Goal: Information Seeking & Learning: Learn about a topic

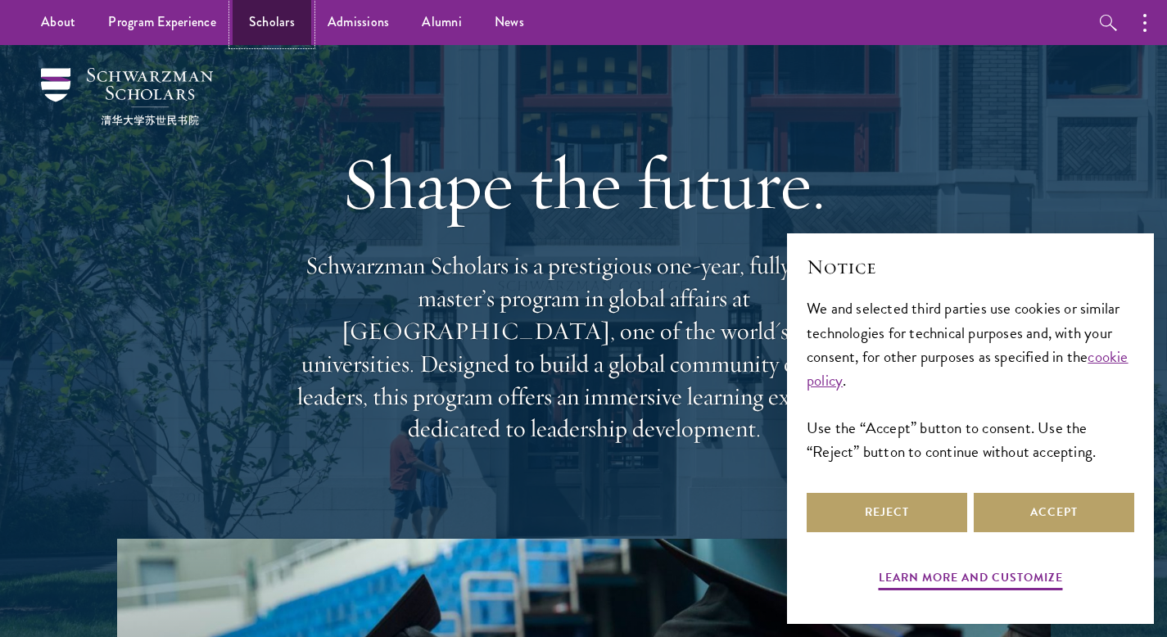
click at [256, 16] on link "Scholars" at bounding box center [272, 22] width 79 height 45
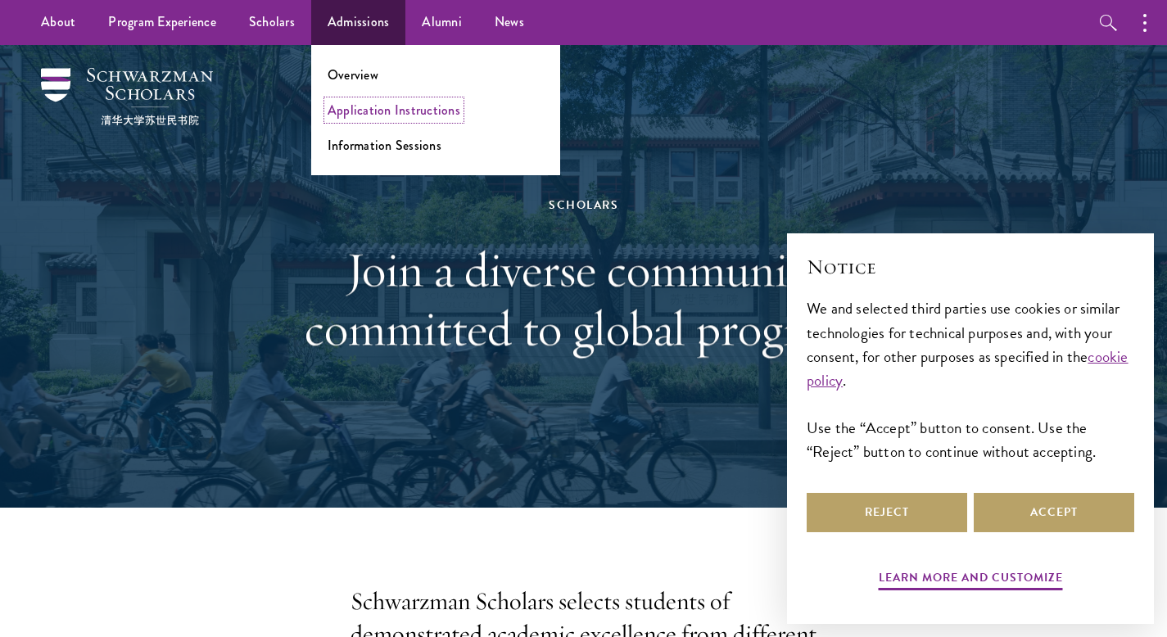
click at [368, 116] on link "Application Instructions" at bounding box center [394, 110] width 133 height 19
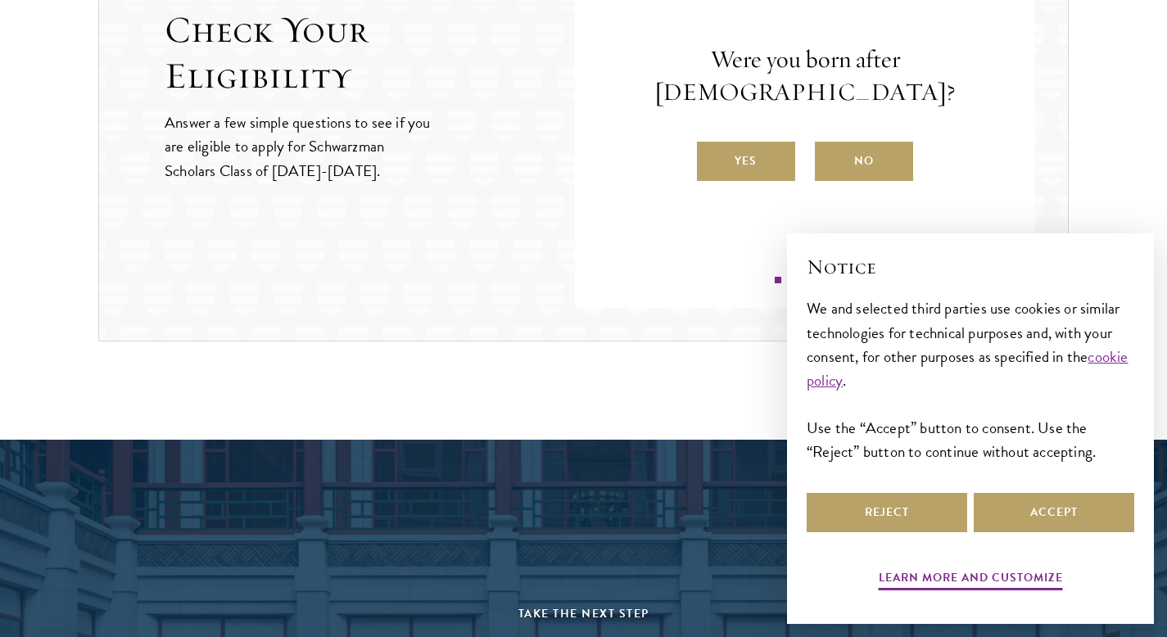
scroll to position [1884, 0]
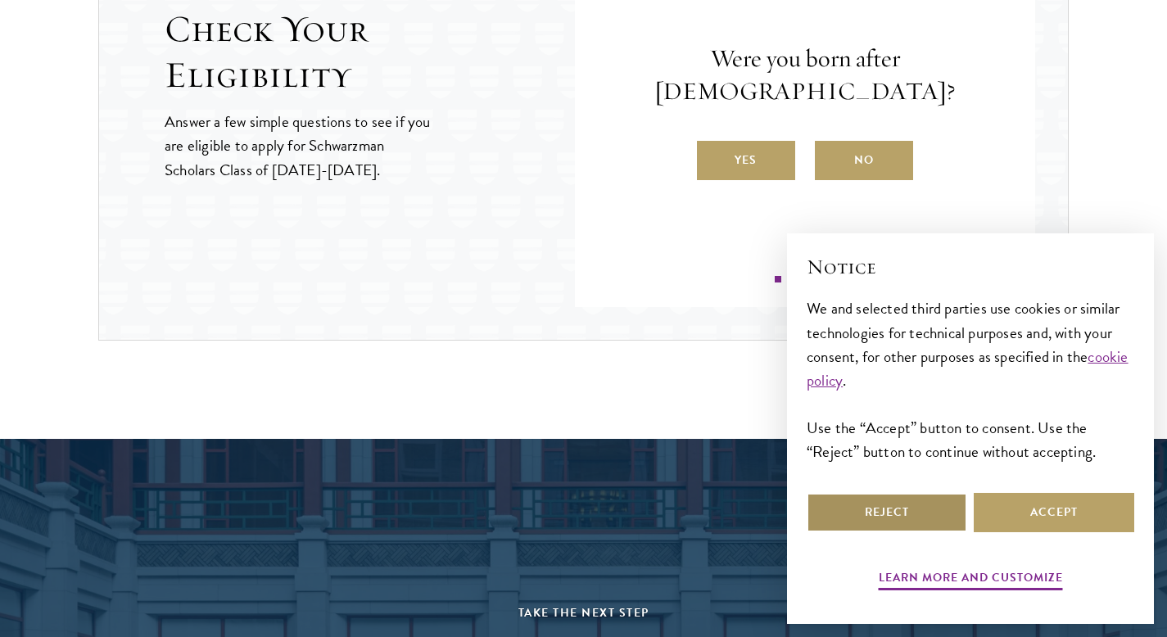
click at [918, 495] on button "Reject" at bounding box center [887, 512] width 161 height 39
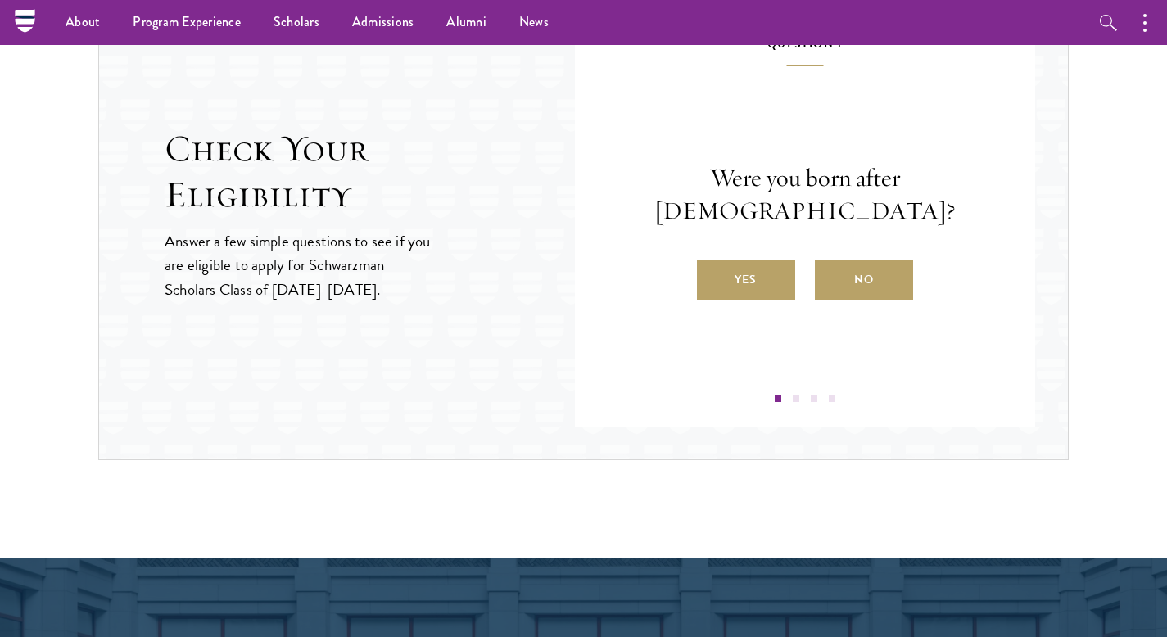
scroll to position [1746, 0]
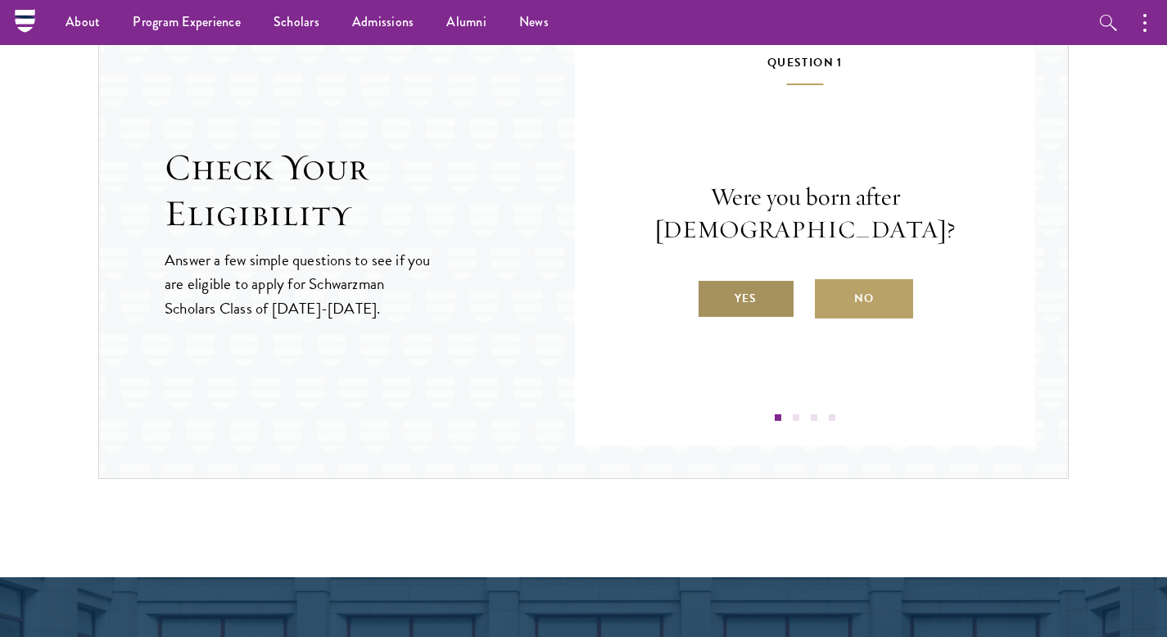
click at [753, 292] on label "Yes" at bounding box center [746, 298] width 98 height 39
click at [712, 292] on input "Yes" at bounding box center [704, 288] width 15 height 15
click at [732, 310] on label "Yes" at bounding box center [746, 298] width 98 height 39
click at [712, 296] on input "Yes" at bounding box center [704, 288] width 15 height 15
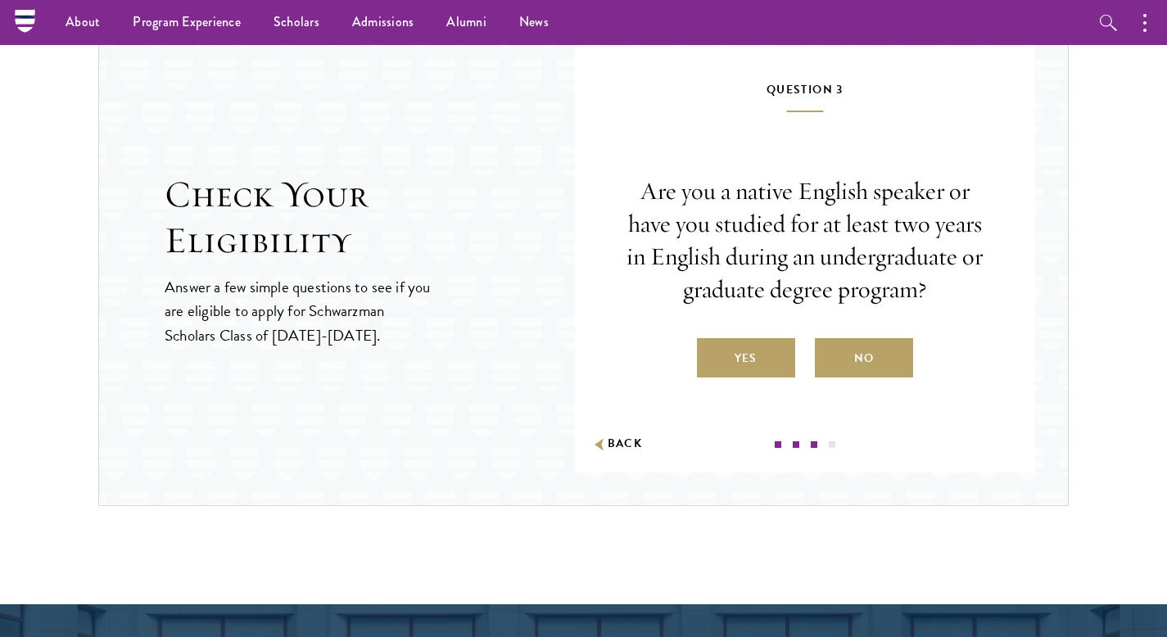
scroll to position [1718, 0]
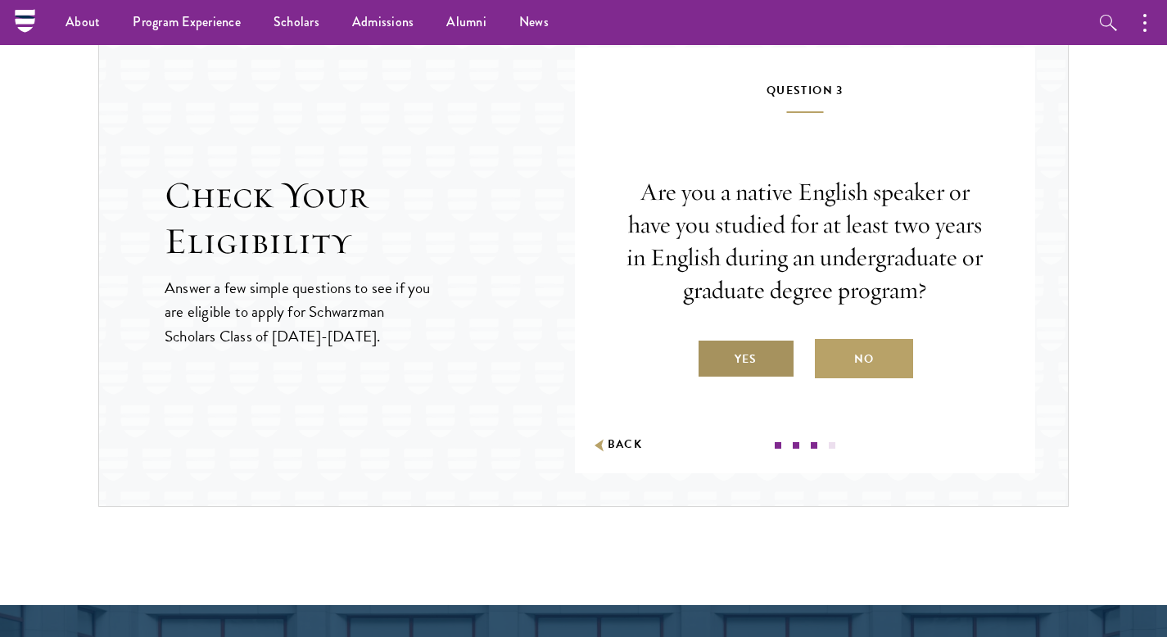
click at [746, 368] on label "Yes" at bounding box center [746, 358] width 98 height 39
click at [712, 356] on input "Yes" at bounding box center [704, 349] width 15 height 15
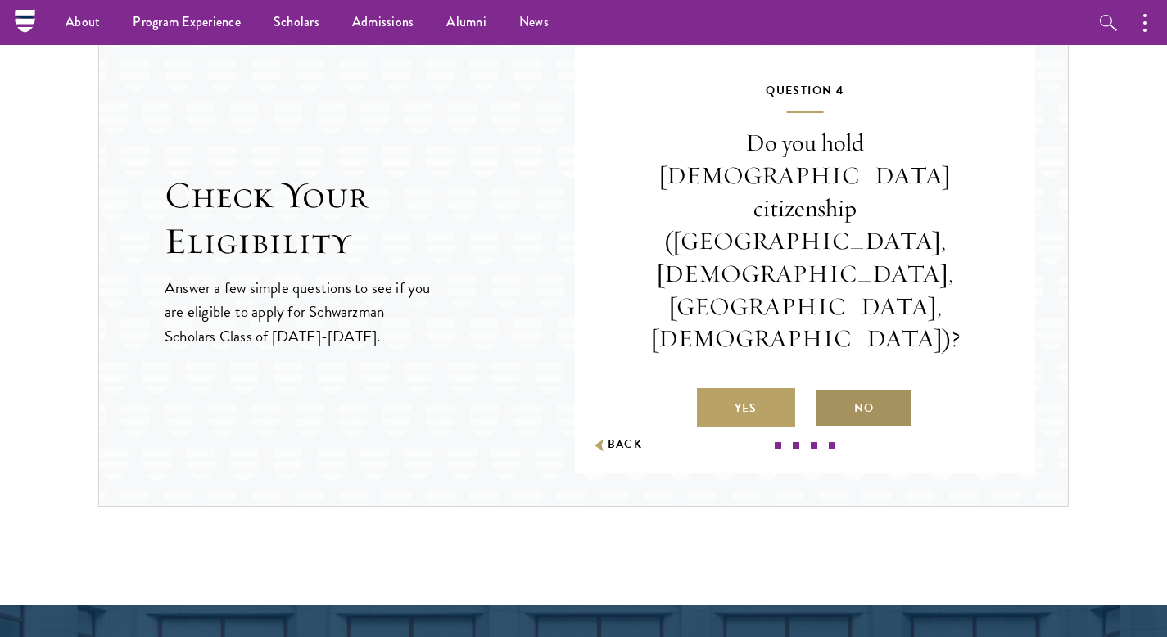
click at [845, 388] on label "No" at bounding box center [864, 407] width 98 height 39
click at [830, 391] on input "No" at bounding box center [822, 398] width 15 height 15
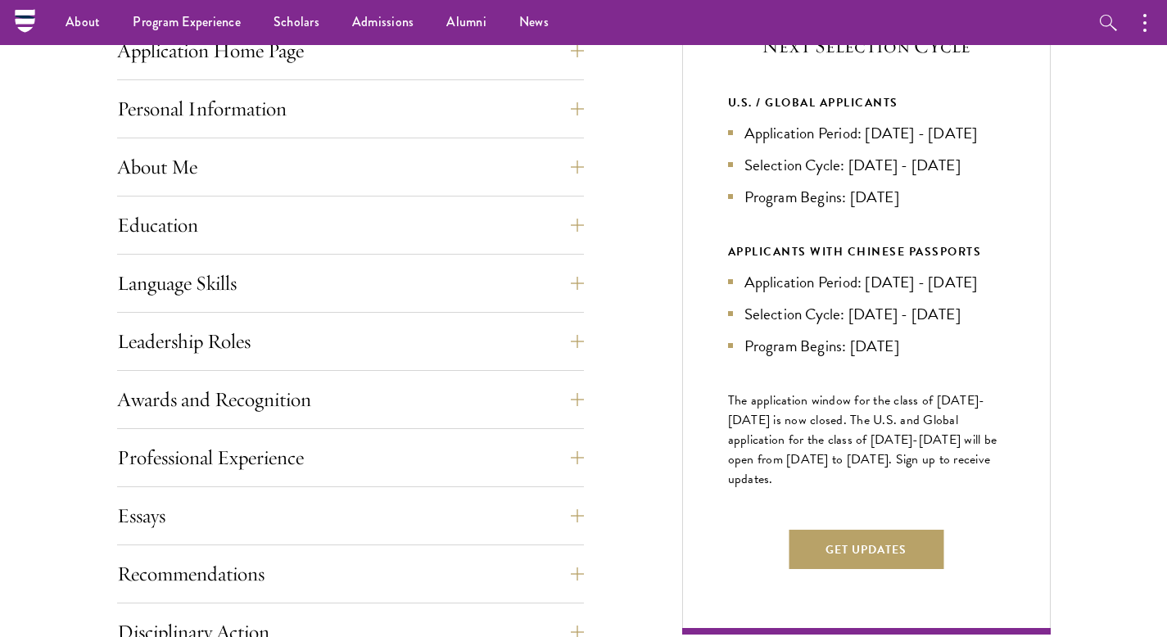
scroll to position [680, 0]
click at [295, 25] on link "Scholars" at bounding box center [296, 22] width 79 height 45
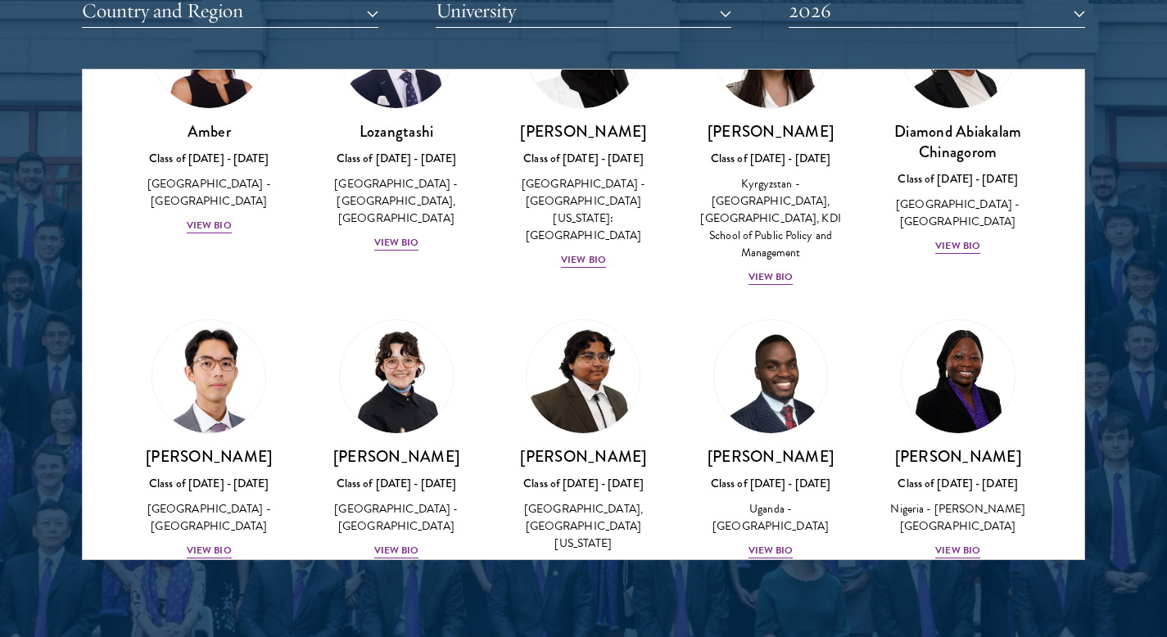
scroll to position [95, 0]
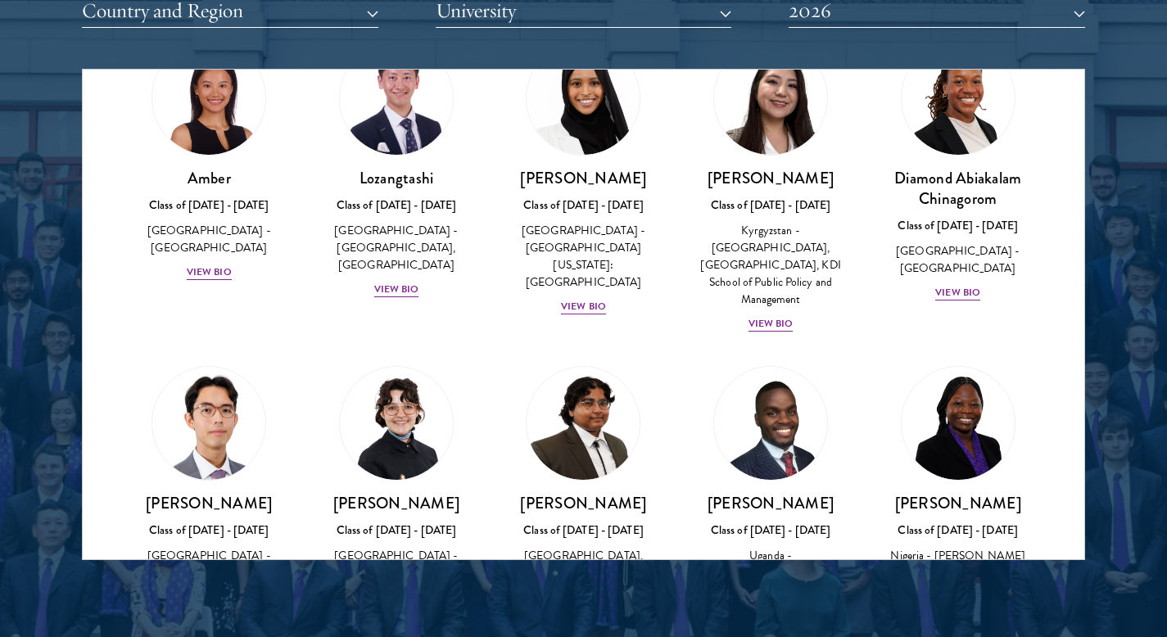
click at [520, 29] on div "Scholar Directory Congratulations and welcome to the Schwarzman Scholars Class …" at bounding box center [584, 143] width 1004 height 833
click at [492, 24] on button "University" at bounding box center [584, 11] width 297 height 34
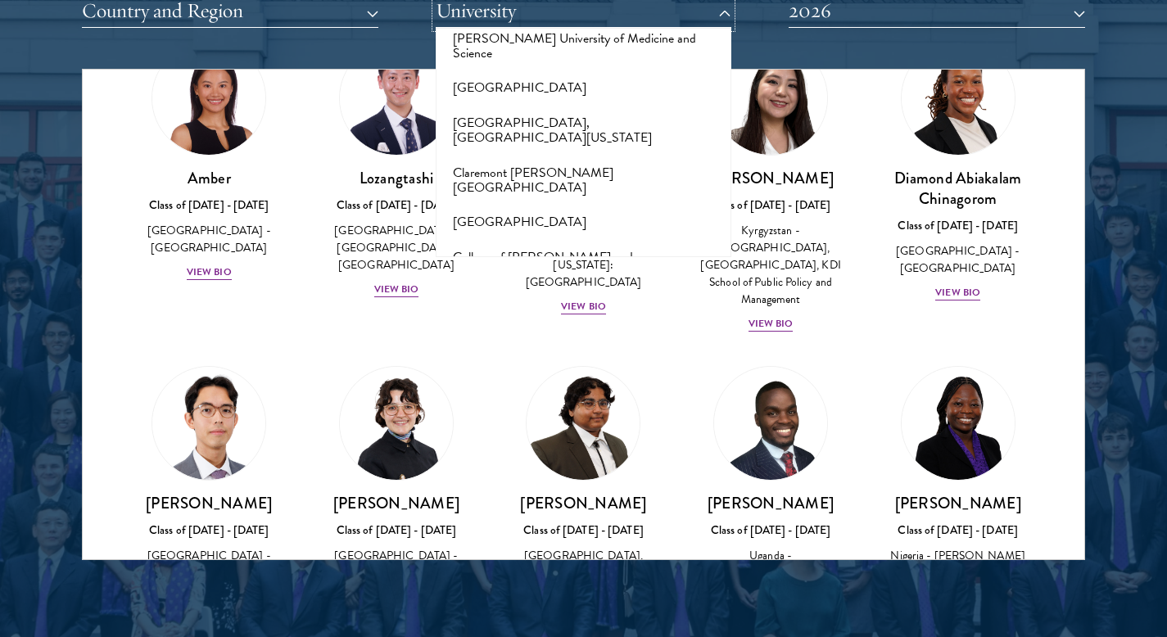
scroll to position [2210, 0]
click at [507, 155] on button "Claremont [PERSON_NAME][GEOGRAPHIC_DATA]" at bounding box center [584, 180] width 287 height 50
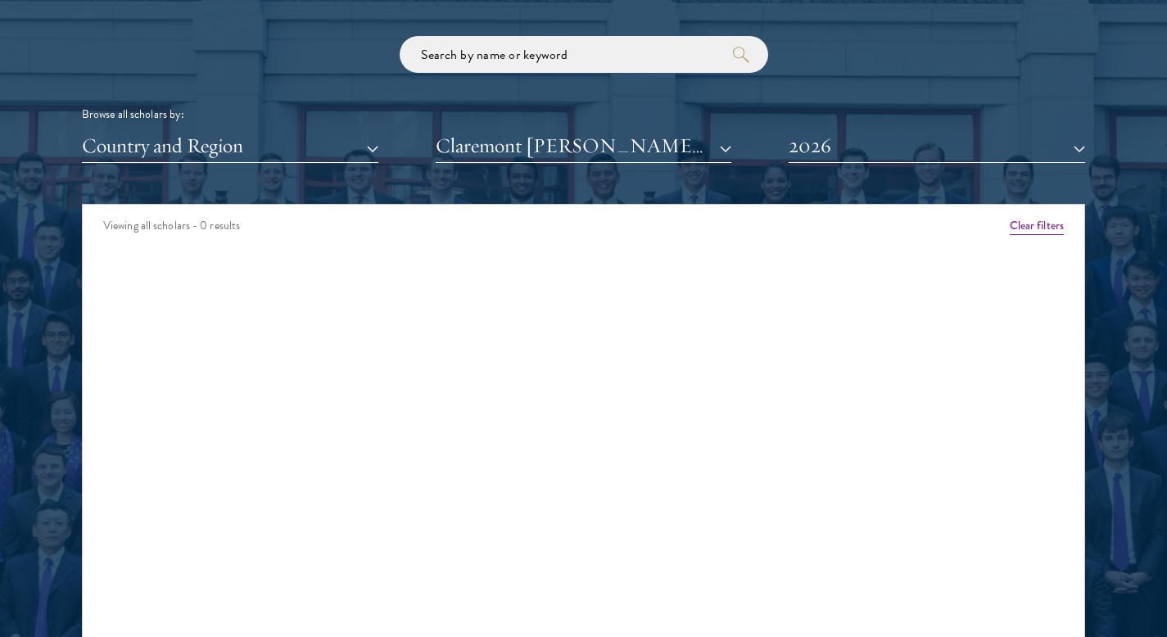
scroll to position [2022, 0]
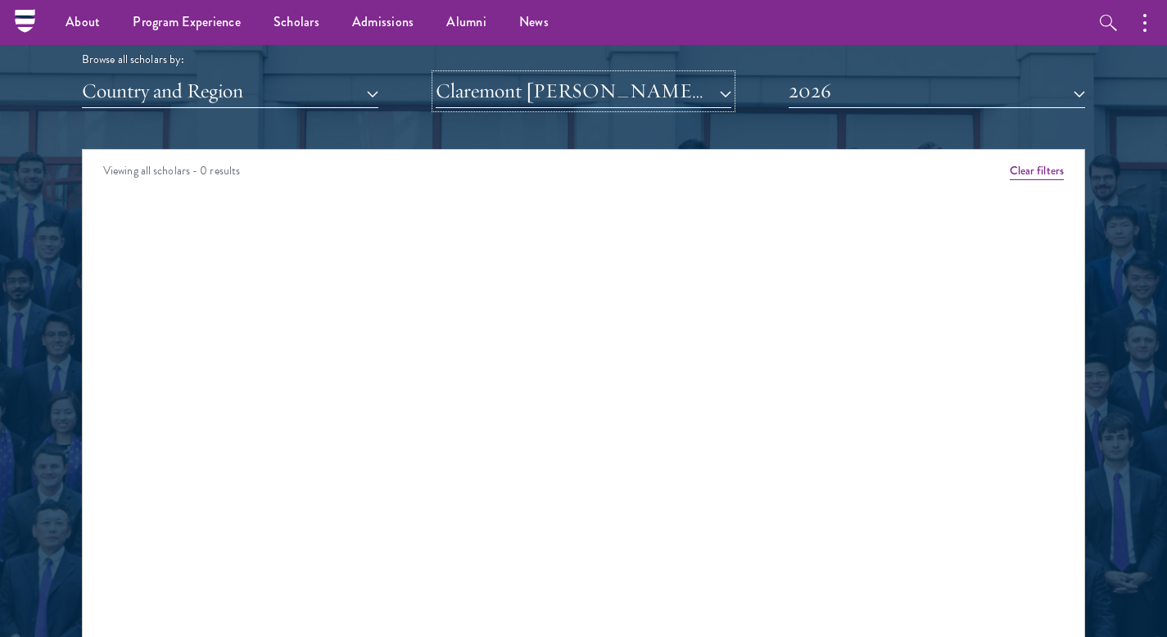
click at [515, 83] on button "Claremont [PERSON_NAME][GEOGRAPHIC_DATA]" at bounding box center [584, 92] width 297 height 34
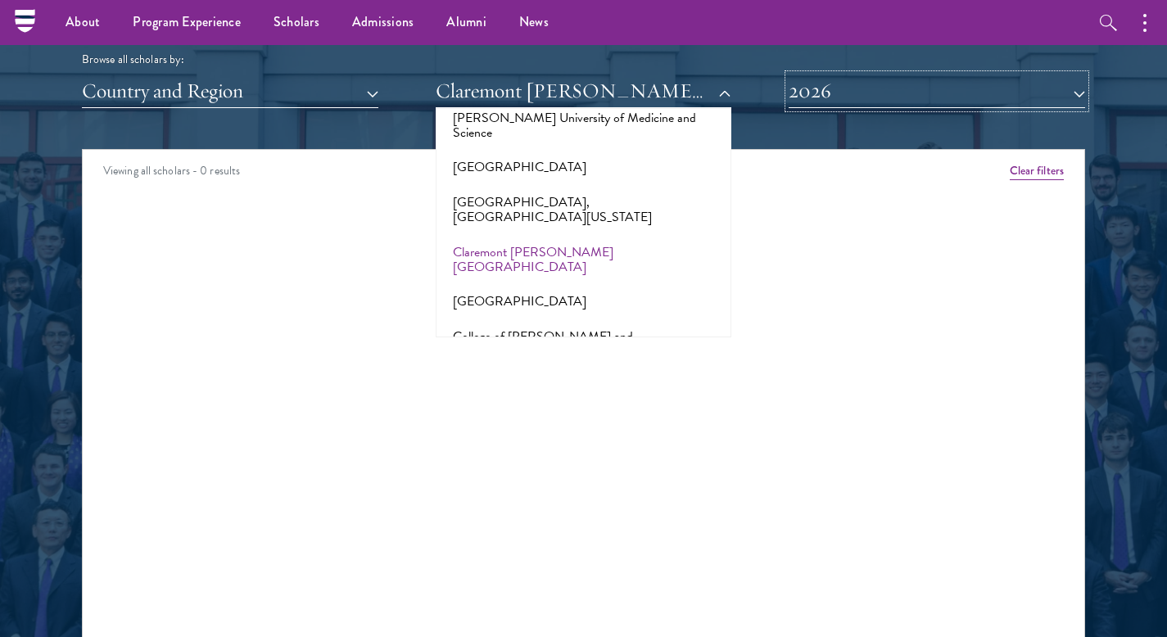
click at [898, 79] on button "2026" at bounding box center [937, 92] width 297 height 34
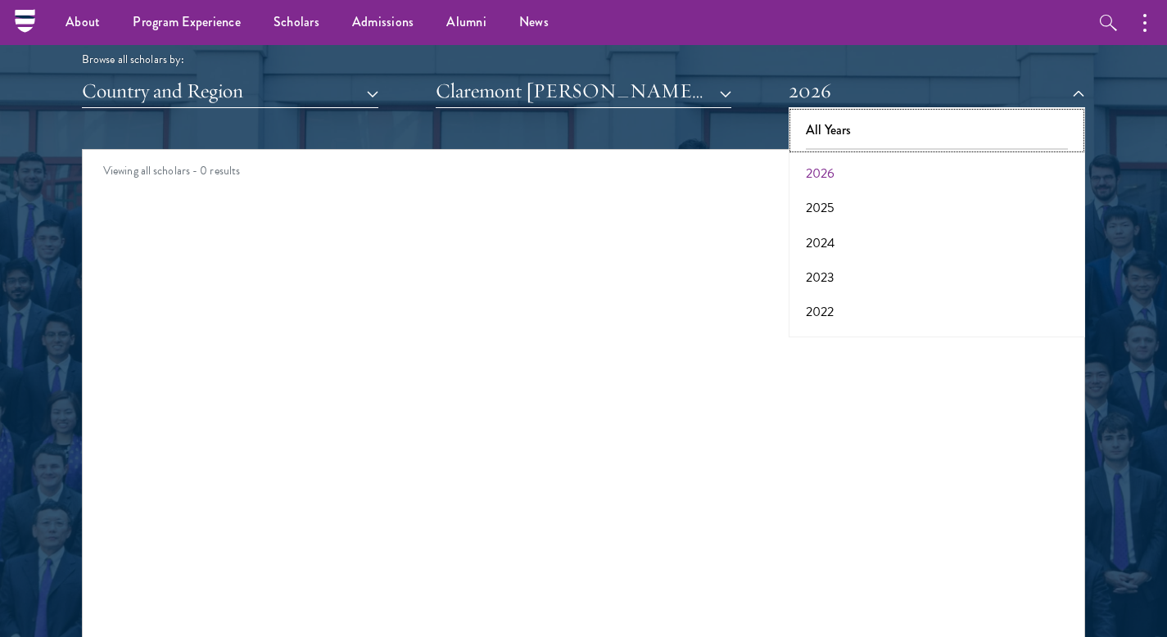
click at [874, 129] on button "All Years" at bounding box center [937, 130] width 287 height 34
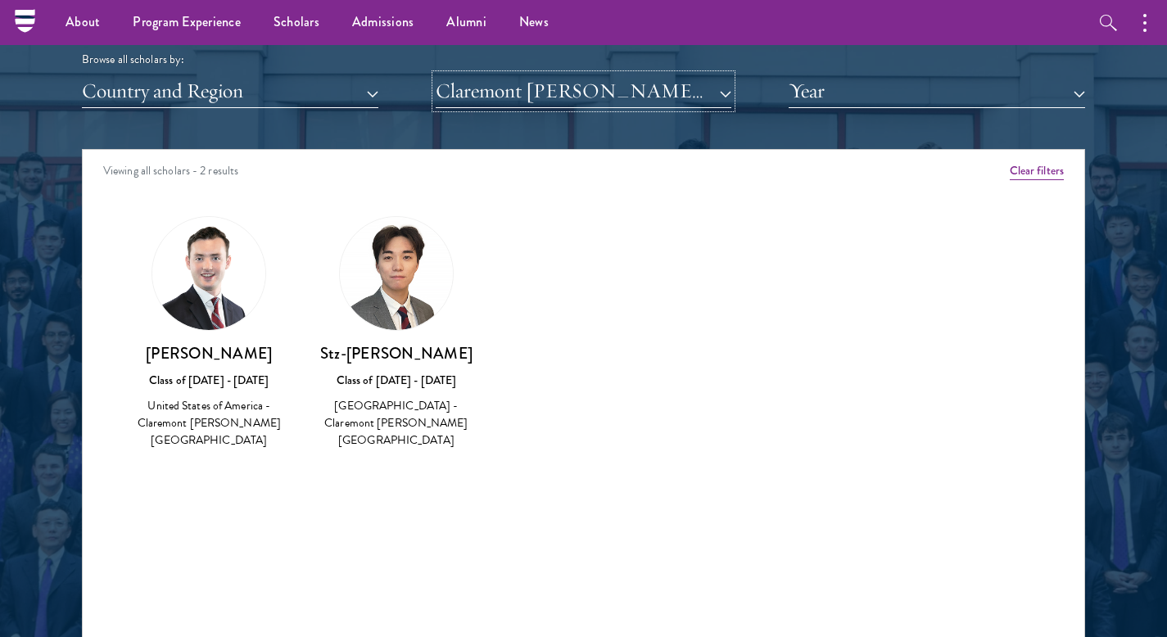
click at [646, 97] on button "Claremont [PERSON_NAME][GEOGRAPHIC_DATA]" at bounding box center [584, 92] width 297 height 34
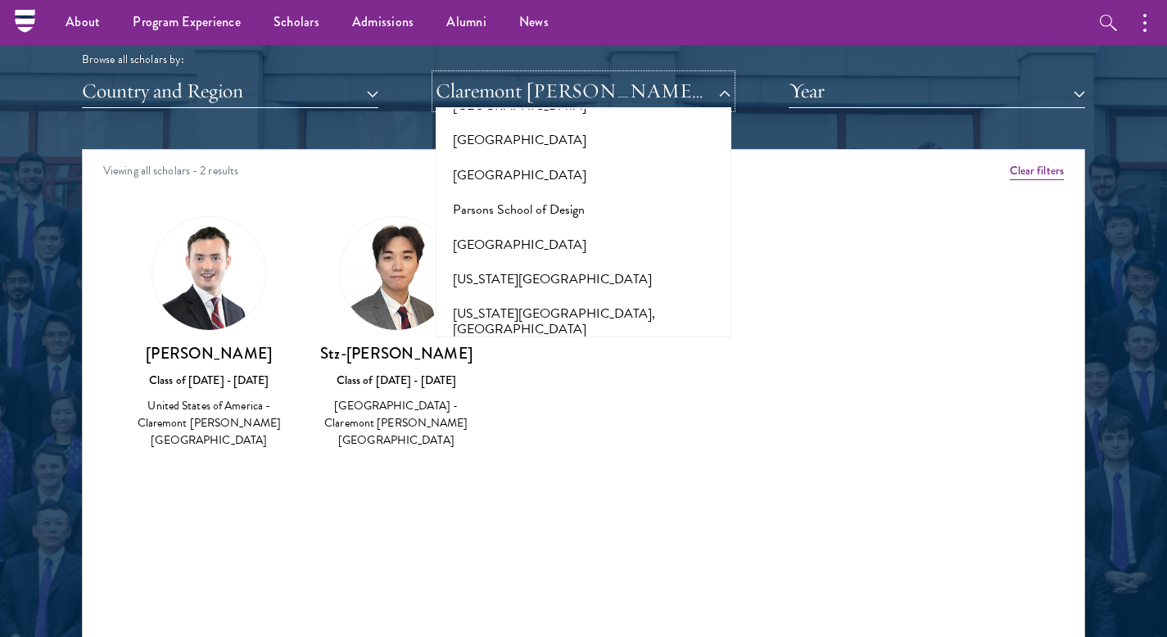
scroll to position [7699, 0]
click at [483, 380] on button "[GEOGRAPHIC_DATA]" at bounding box center [584, 397] width 287 height 34
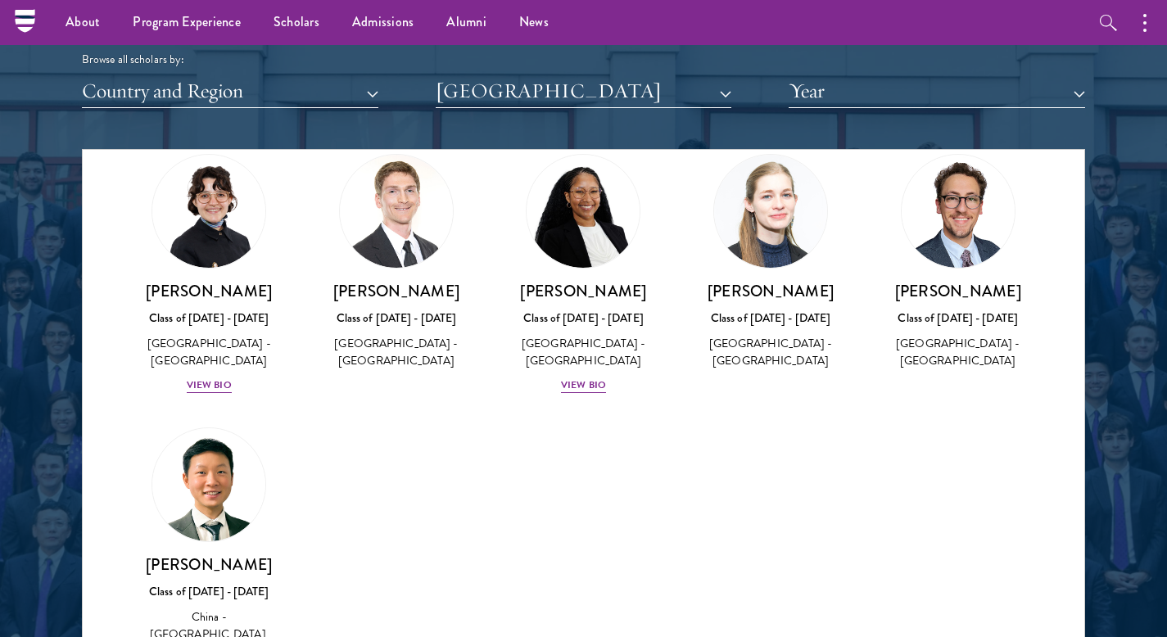
scroll to position [60, 0]
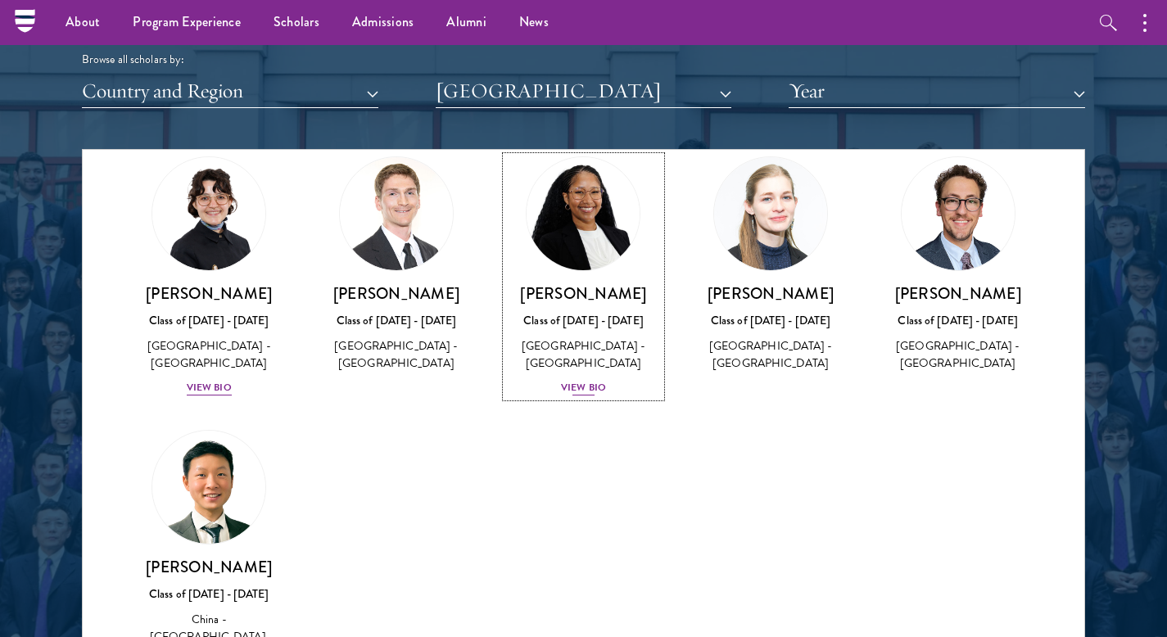
click at [584, 392] on div "View Bio" at bounding box center [583, 388] width 45 height 16
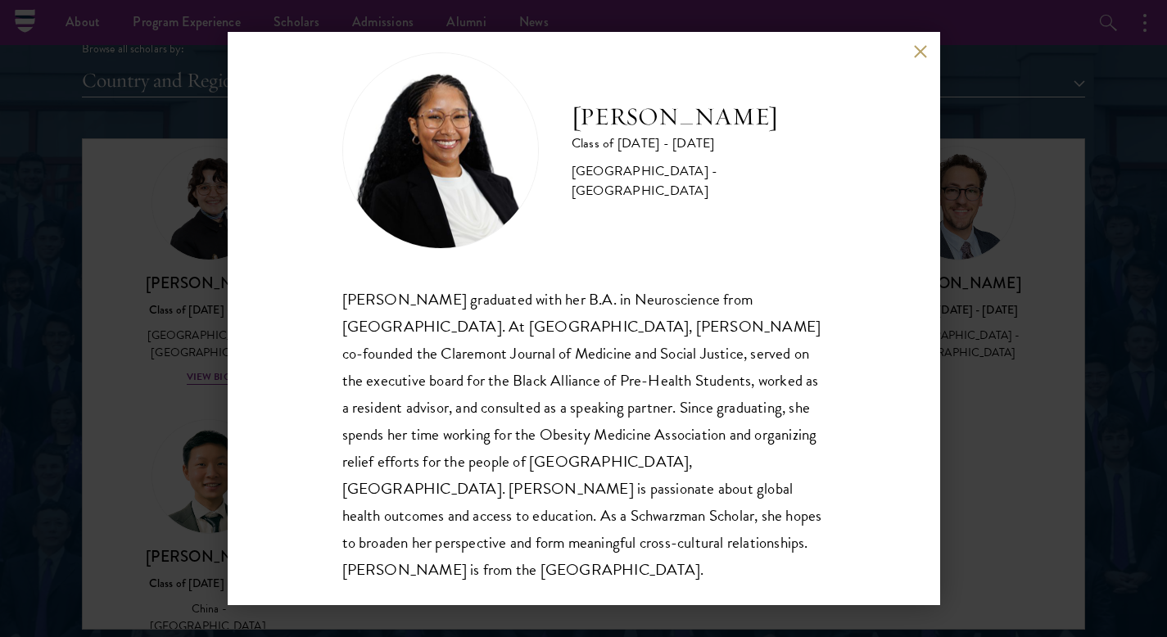
scroll to position [2032, 0]
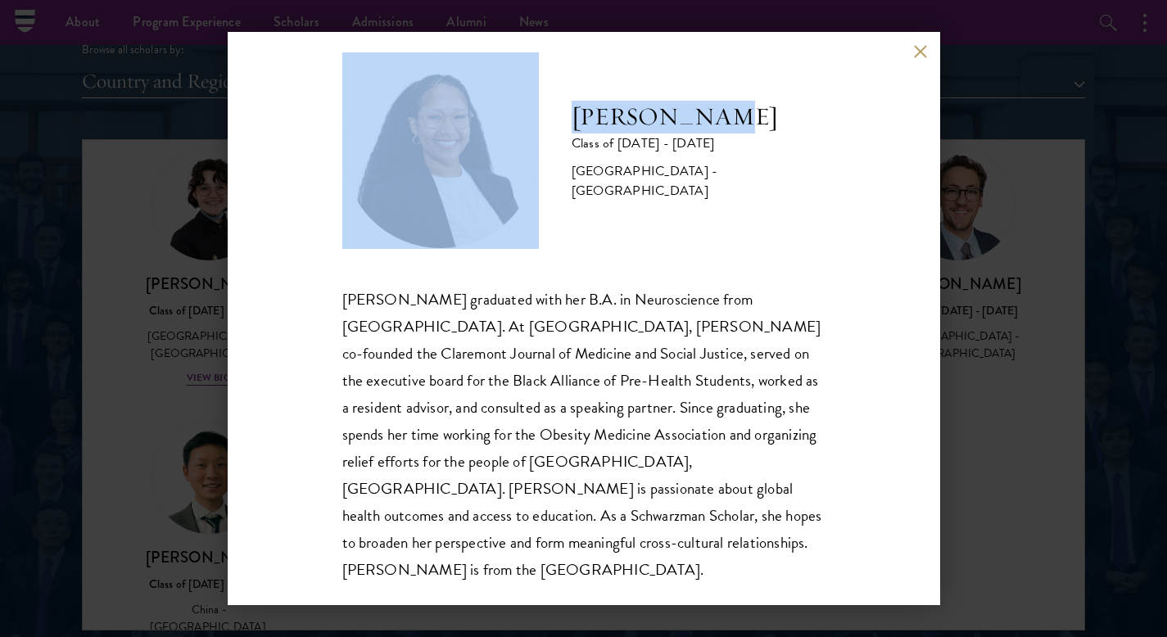
drag, startPoint x: 705, startPoint y: 137, endPoint x: 509, endPoint y: 137, distance: 195.8
click at [509, 137] on div "[PERSON_NAME] Class of [DATE] - [DATE] [GEOGRAPHIC_DATA] - [GEOGRAPHIC_DATA]" at bounding box center [583, 150] width 483 height 197
copy div "[PERSON_NAME]"
